Goal: Task Accomplishment & Management: Complete application form

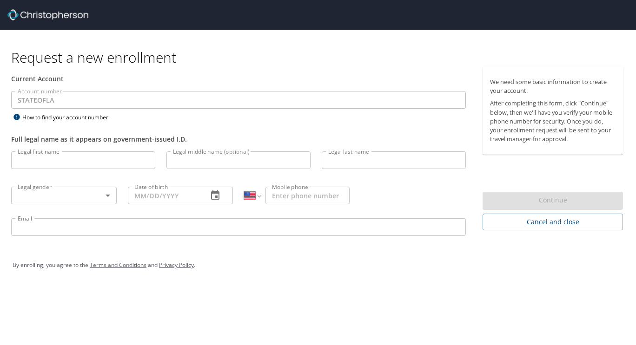
select select "US"
click at [131, 163] on input "Legal first name" at bounding box center [83, 161] width 144 height 18
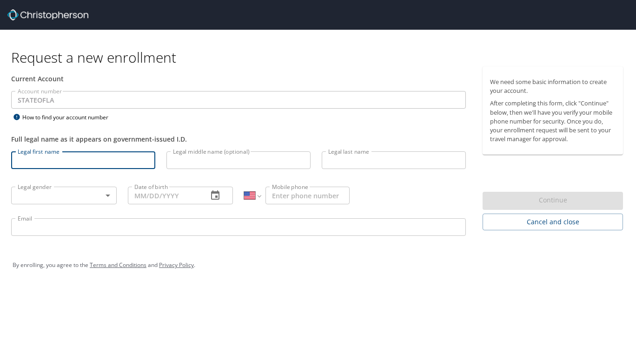
type input "Baylee"
type input "Stevens"
type input "(918) 729-7299"
click at [93, 195] on body "Request a new enrollment Current Account Account number STATEOFLA Account numbe…" at bounding box center [318, 172] width 636 height 345
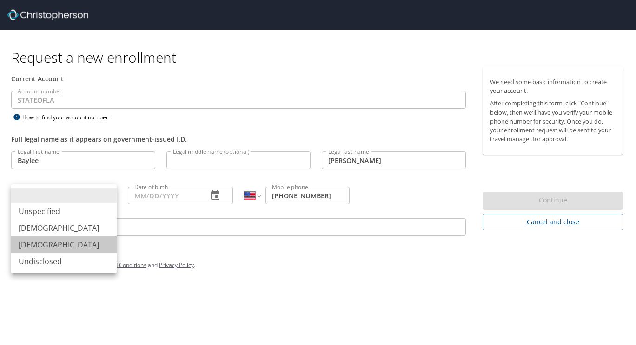
click at [60, 241] on li "Female" at bounding box center [64, 245] width 106 height 17
type input "Female"
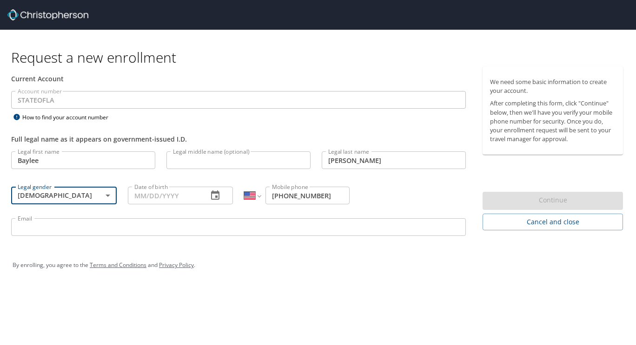
click at [138, 191] on input "Date of birth" at bounding box center [164, 196] width 73 height 18
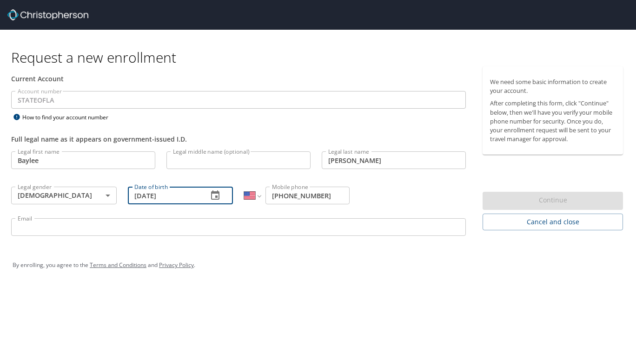
type input "05/03/1998"
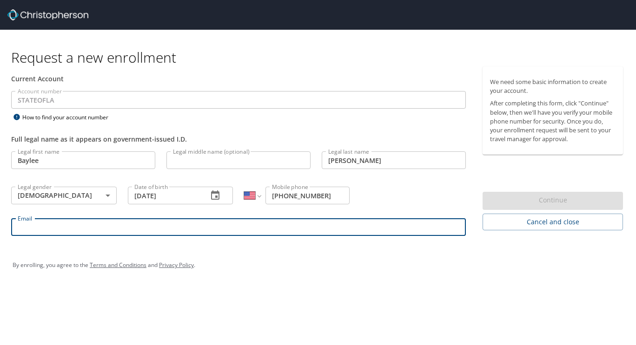
click at [138, 234] on input "Email" at bounding box center [238, 227] width 455 height 18
type input "b"
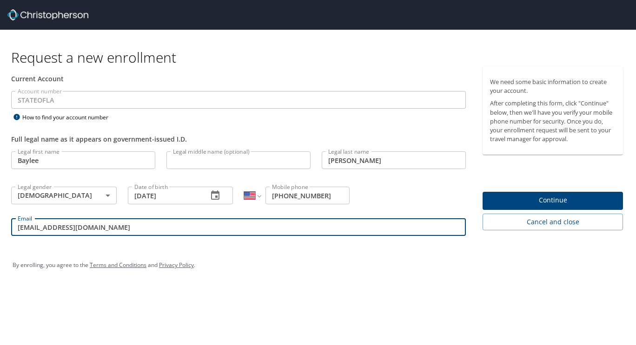
type input "bst002@lsuhs.edu"
click at [543, 199] on span "Continue" at bounding box center [553, 201] width 126 height 12
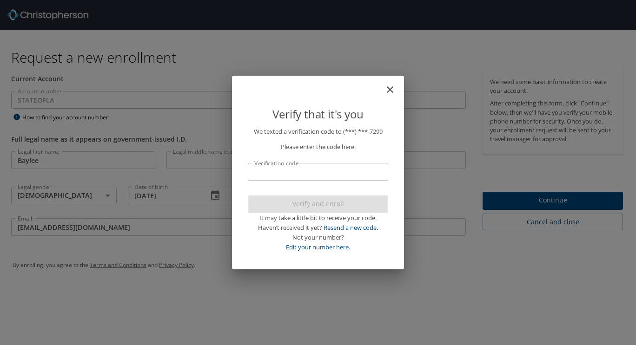
click at [311, 176] on input "Verification code" at bounding box center [318, 172] width 140 height 18
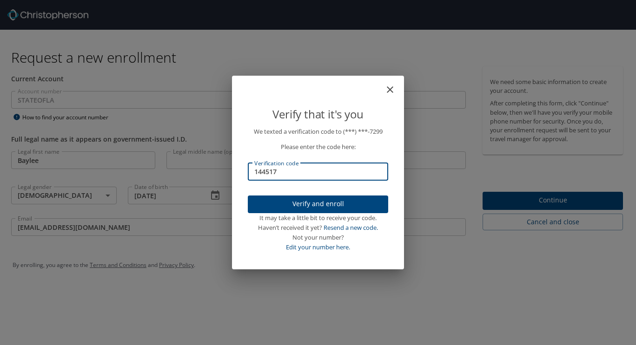
type input "144517"
click at [313, 202] on span "Verify and enroll" at bounding box center [318, 204] width 126 height 12
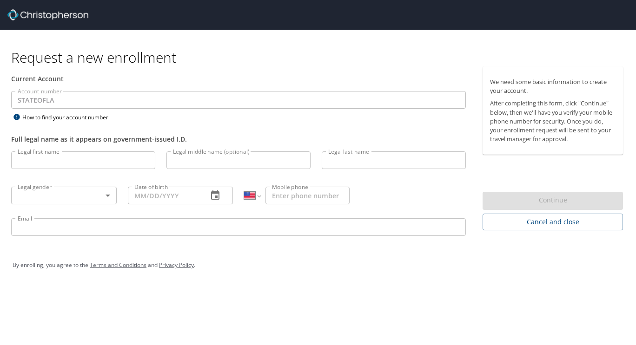
select select "US"
